Goal: Task Accomplishment & Management: Manage account settings

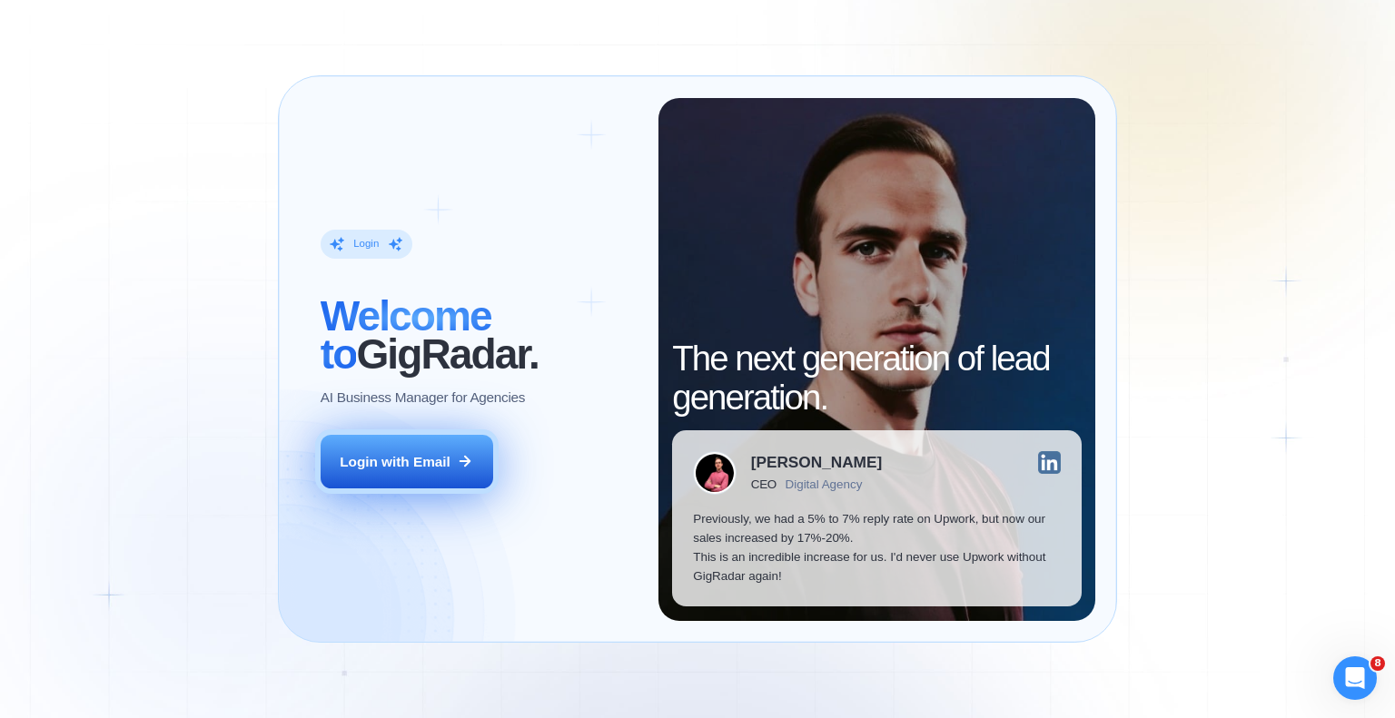
click at [436, 455] on div "Login with Email" at bounding box center [395, 461] width 111 height 19
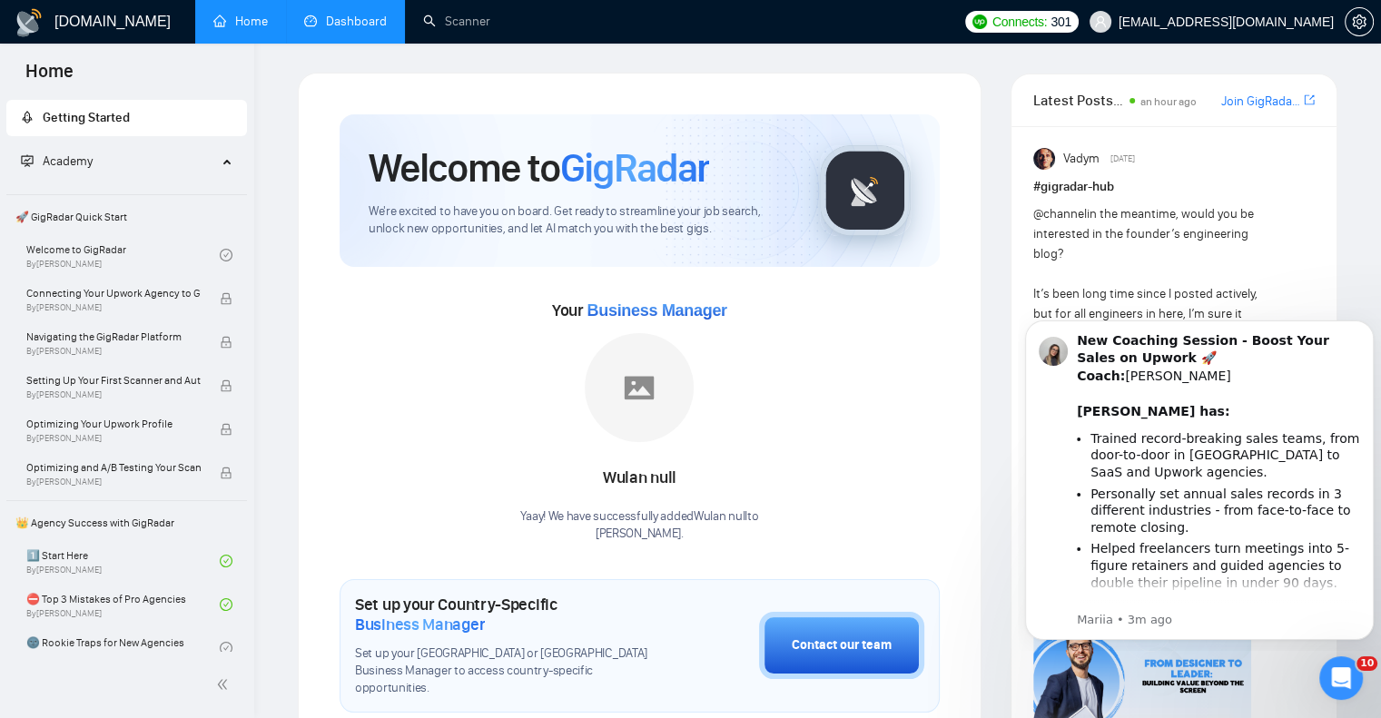
click at [352, 23] on link "Dashboard" at bounding box center [345, 21] width 83 height 15
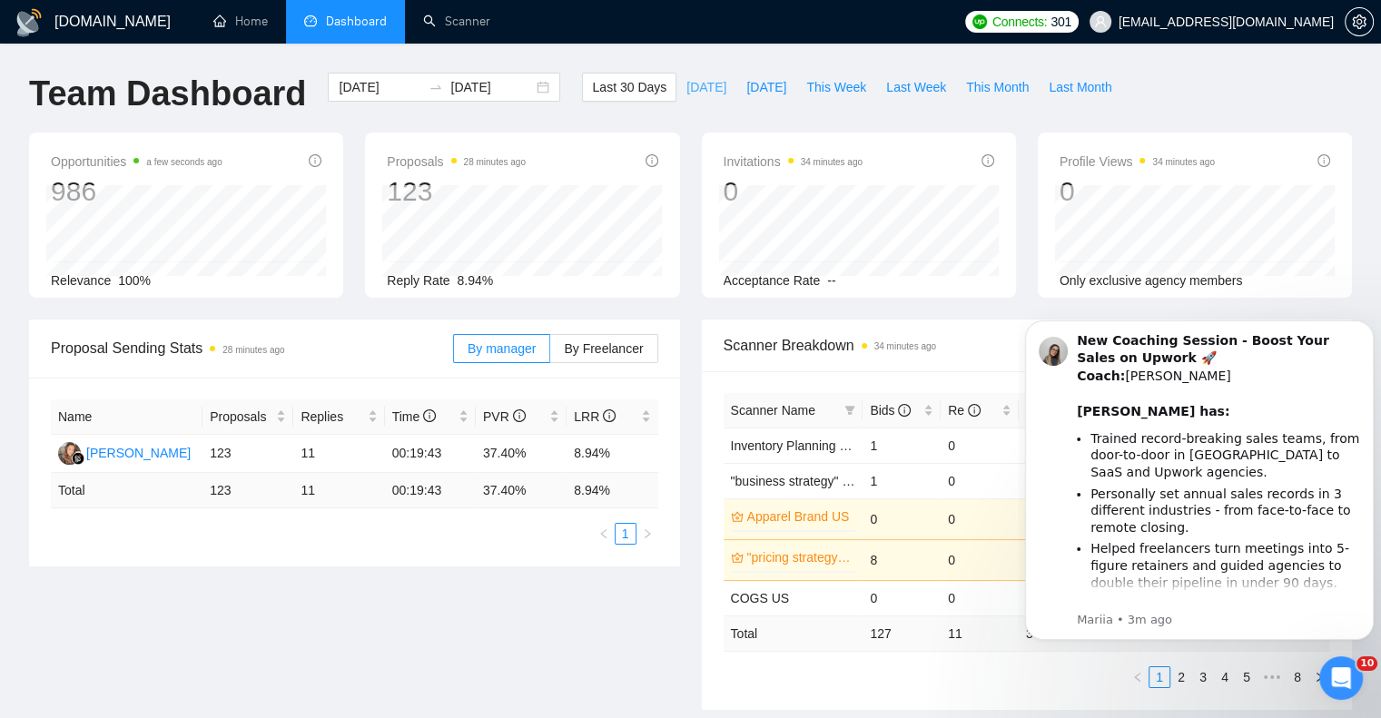
click at [686, 90] on span "[DATE]" at bounding box center [706, 87] width 40 height 20
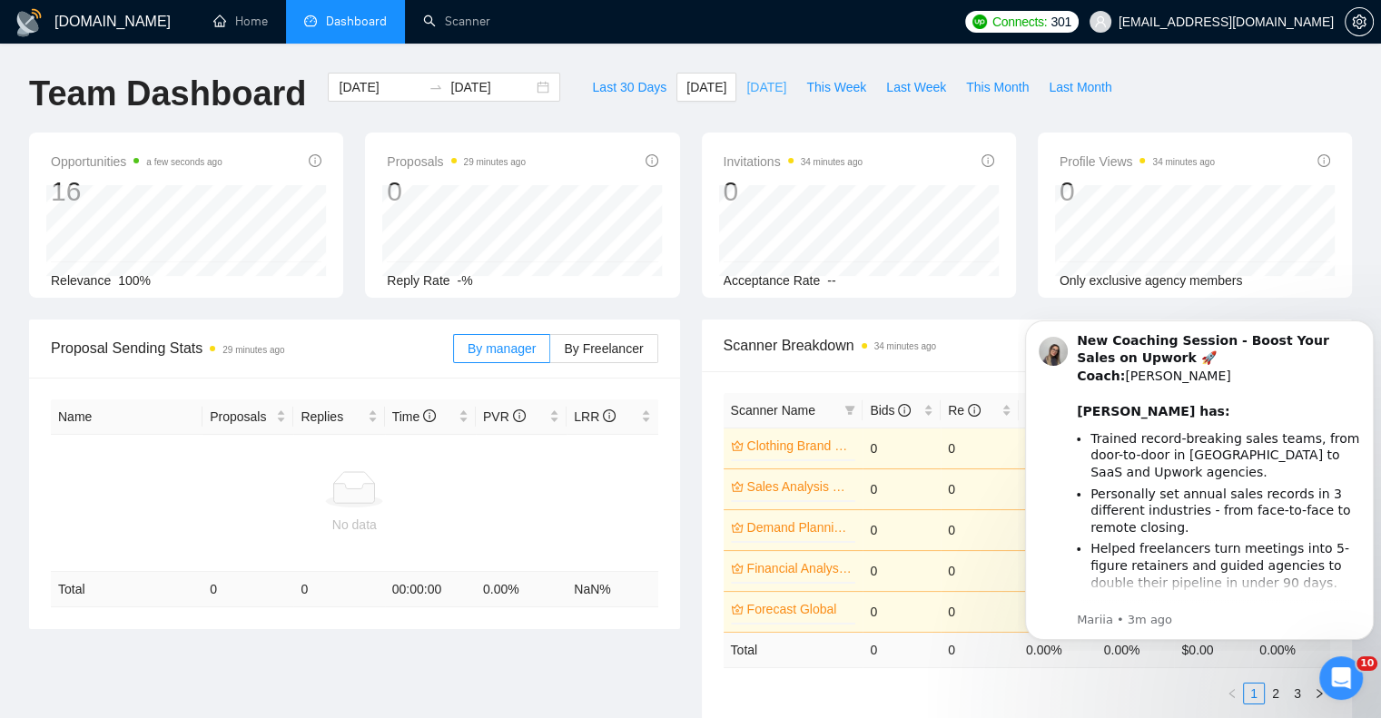
click at [746, 87] on span "[DATE]" at bounding box center [766, 87] width 40 height 20
type input "[DATE]"
